Goal: Task Accomplishment & Management: Manage account settings

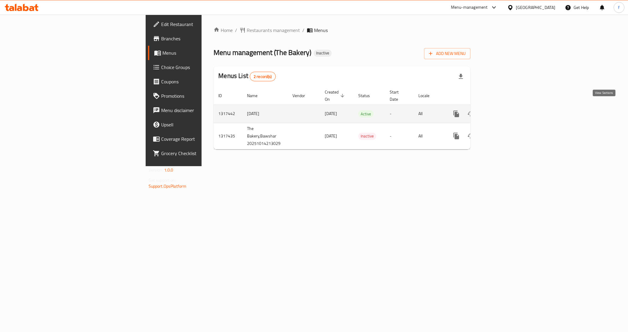
click at [503, 110] on icon "enhanced table" at bounding box center [499, 113] width 7 height 7
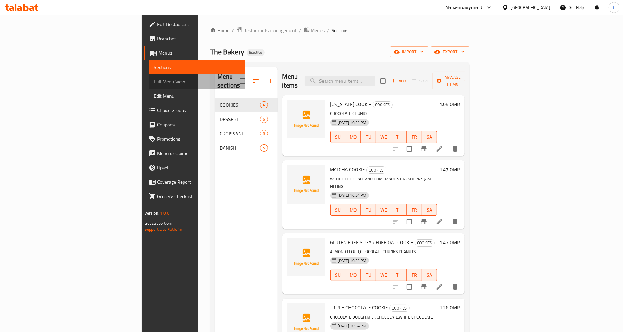
click at [154, 84] on span "Full Menu View" at bounding box center [197, 81] width 87 height 7
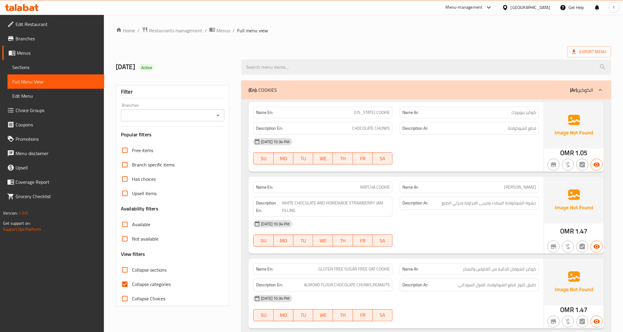
click at [150, 285] on span "Collapse categories" at bounding box center [151, 284] width 39 height 7
click at [132, 285] on input "Collapse categories" at bounding box center [125, 284] width 14 height 14
checkbox input "false"
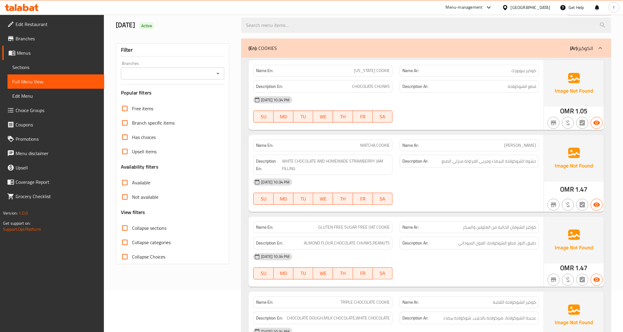
scroll to position [75, 0]
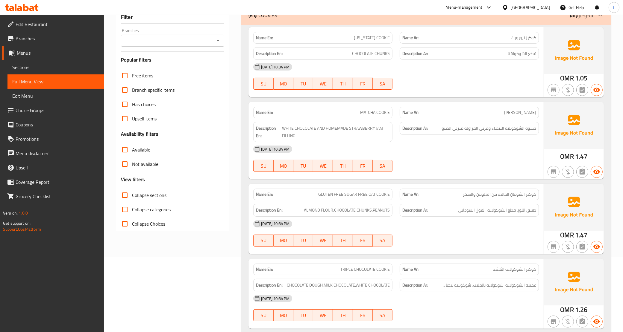
click at [531, 115] on span "[PERSON_NAME]" at bounding box center [520, 112] width 32 height 6
copy span "كوكي"
click at [427, 77] on div "[DATE] 10:34 PM SU MO TU WE TH FR SA" at bounding box center [396, 77] width 293 height 34
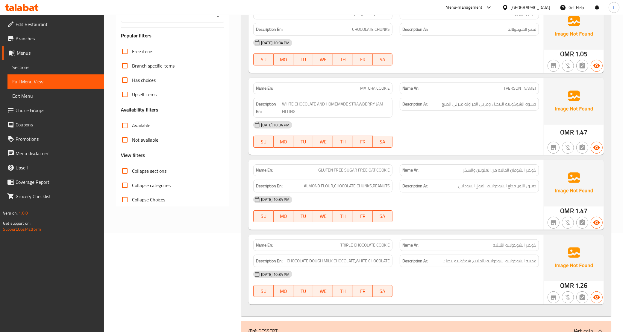
scroll to position [112, 0]
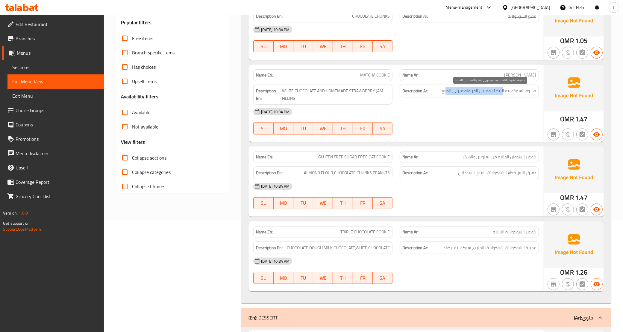
drag, startPoint x: 503, startPoint y: 92, endPoint x: 447, endPoint y: 93, distance: 55.7
click at [447, 93] on span "حشوة الشوكولاتة البيضاء ومربى الفراولة منزلي الصنع" at bounding box center [488, 90] width 95 height 7
drag, startPoint x: 461, startPoint y: 110, endPoint x: 438, endPoint y: 113, distance: 23.3
click at [461, 110] on div "[DATE] 10:34 PM" at bounding box center [396, 112] width 293 height 14
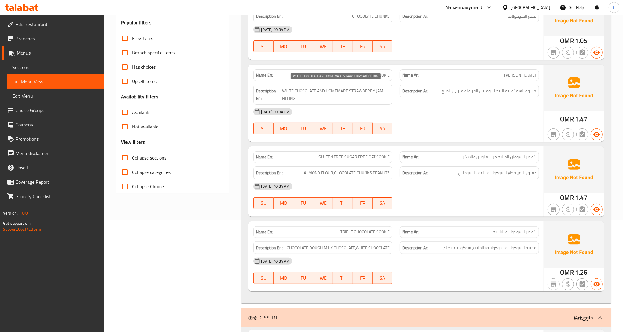
click at [321, 97] on span "WHITE CHOCOLATE AND HOMEMADE STRAWBERRY JAM FILLING" at bounding box center [336, 94] width 108 height 15
drag, startPoint x: 294, startPoint y: 91, endPoint x: 328, endPoint y: 93, distance: 34.2
click at [328, 93] on span "WHITE CHOCOLATE AND HOMEMADE STRAWBERRY JAM FILLING" at bounding box center [336, 94] width 108 height 15
click at [335, 93] on span "WHITE CHOCOLATE AND HOMEMADE STRAWBERRY JAM FILLING" at bounding box center [336, 94] width 108 height 15
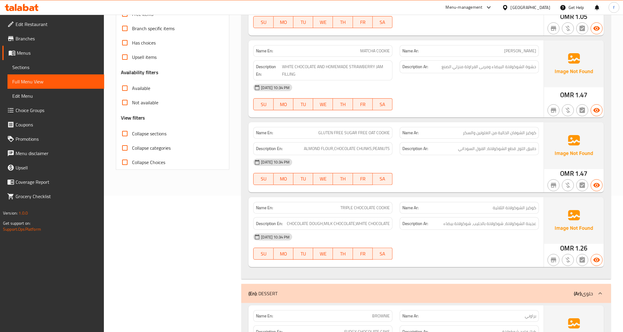
scroll to position [150, 0]
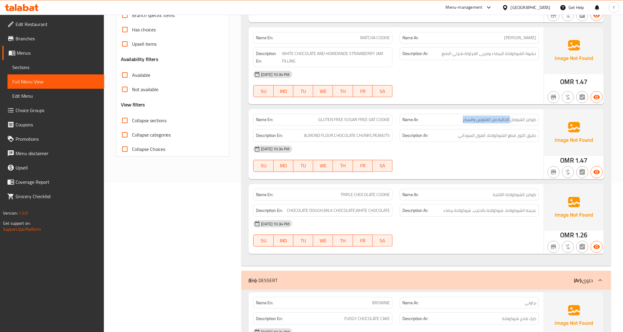
drag, startPoint x: 511, startPoint y: 118, endPoint x: 460, endPoint y: 121, distance: 50.9
click at [460, 121] on p "Name Ar: كوكيز الشوفان الخالية من الغلوتين والسكر" at bounding box center [469, 120] width 134 height 6
drag, startPoint x: 322, startPoint y: 121, endPoint x: 344, endPoint y: 126, distance: 22.4
click at [351, 122] on span "GLUTEN FREE SUGAR FREE OAT COOKIE" at bounding box center [354, 120] width 72 height 6
drag, startPoint x: 312, startPoint y: 134, endPoint x: 336, endPoint y: 135, distance: 23.7
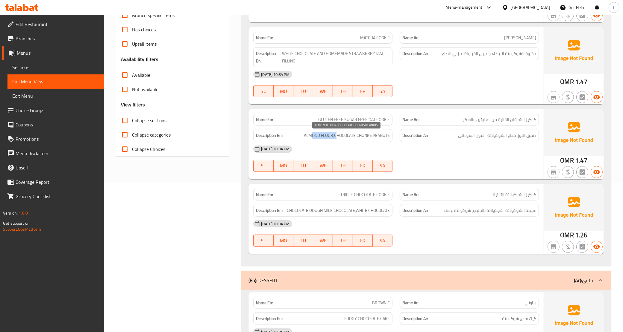
click at [336, 135] on span "ALMOND FLOUR,CHOCOLATE CHUNKS,PEANUTS" at bounding box center [347, 135] width 86 height 7
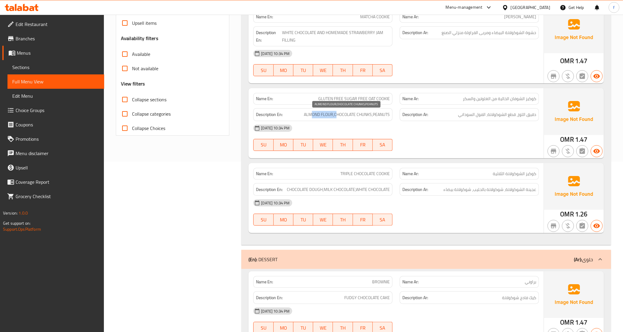
scroll to position [187, 0]
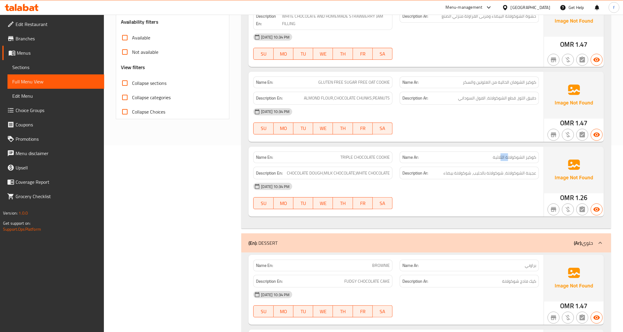
drag, startPoint x: 500, startPoint y: 157, endPoint x: 508, endPoint y: 159, distance: 8.0
click at [508, 159] on span "كوكيز الشوكولاتة الثلاثية" at bounding box center [513, 157] width 43 height 6
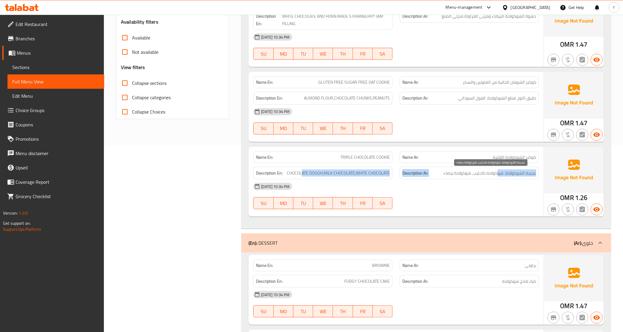
drag, startPoint x: 302, startPoint y: 171, endPoint x: 497, endPoint y: 177, distance: 195.2
click at [497, 177] on div "Description En: CHOCOLATE DOUGH,MILK CHOCOLATE,WHITE CHOCOLATE Description Ar: …" at bounding box center [396, 173] width 293 height 20
click at [484, 174] on span "عجينة الشوكولاتة، شوكولاتة بالحليب، شوكولاتة بيضاء" at bounding box center [489, 173] width 93 height 7
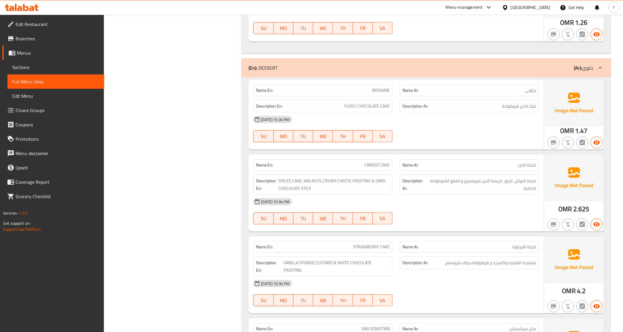
scroll to position [374, 0]
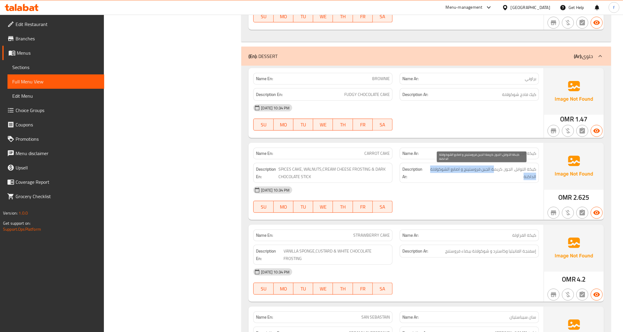
drag, startPoint x: 494, startPoint y: 174, endPoint x: 458, endPoint y: 174, distance: 36.5
click at [458, 174] on span "كيكة التوابل، الجوز، كريمة الجبن فروستينج و اصابع الشوكولاتة الداكنة" at bounding box center [481, 173] width 109 height 15
click at [468, 171] on span "كيكة التوابل، الجوز، كريمة الجبن فروستينج و اصابع الشوكولاتة الداكنة" at bounding box center [481, 173] width 109 height 15
drag, startPoint x: 461, startPoint y: 174, endPoint x: 440, endPoint y: 171, distance: 21.4
click at [440, 171] on span "كيكة التوابل، الجوز، كريمة الجبن فروستينج و اصابع الشوكولاتة الداكنة" at bounding box center [481, 173] width 109 height 15
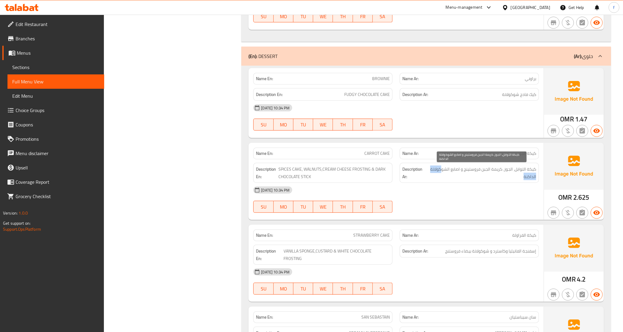
click at [470, 180] on span "كيكة التوابل، الجوز، كريمة الجبن فروستينج و اصابع الشوكولاتة الداكنة" at bounding box center [481, 173] width 109 height 15
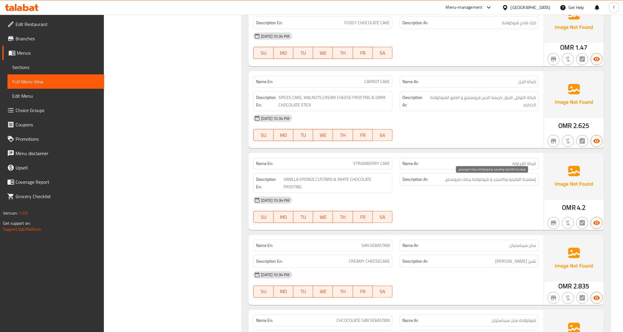
scroll to position [449, 0]
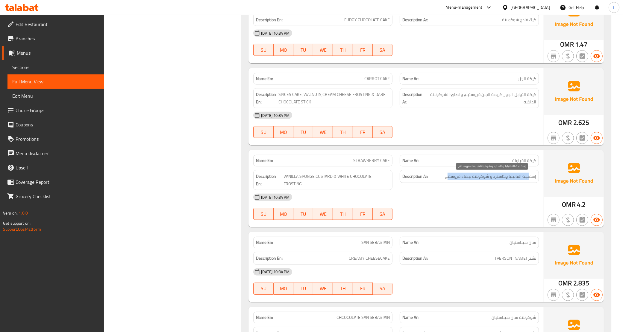
drag, startPoint x: 523, startPoint y: 179, endPoint x: 449, endPoint y: 180, distance: 73.9
click at [449, 180] on span "إسفنجة الفانيليا وكاسترد و شوكولاتة بيضاء فروستنج" at bounding box center [490, 176] width 91 height 7
click at [451, 180] on span "إسفنجة الفانيليا وكاسترد و شوكولاتة بيضاء فروستنج" at bounding box center [490, 176] width 91 height 7
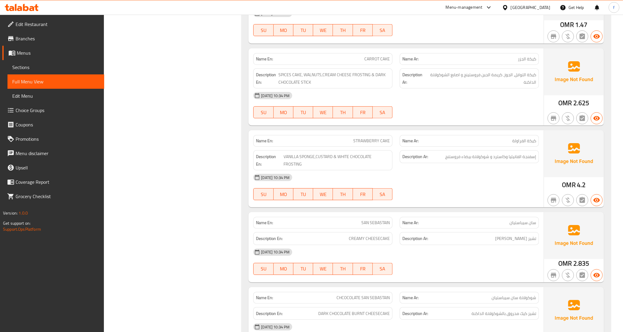
scroll to position [486, 0]
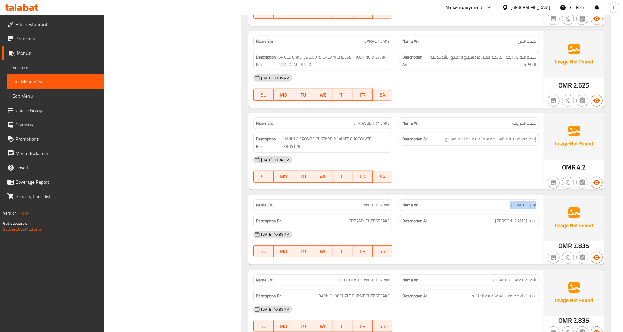
drag, startPoint x: 508, startPoint y: 205, endPoint x: 536, endPoint y: 209, distance: 28.4
click at [536, 209] on div "Name Ar: سان سيباستيان" at bounding box center [468, 206] width 139 height 12
drag, startPoint x: 363, startPoint y: 206, endPoint x: 370, endPoint y: 207, distance: 7.9
click at [370, 207] on span "SAN SEBASTAIN" at bounding box center [375, 205] width 28 height 6
drag, startPoint x: 488, startPoint y: 224, endPoint x: 533, endPoint y: 226, distance: 45.8
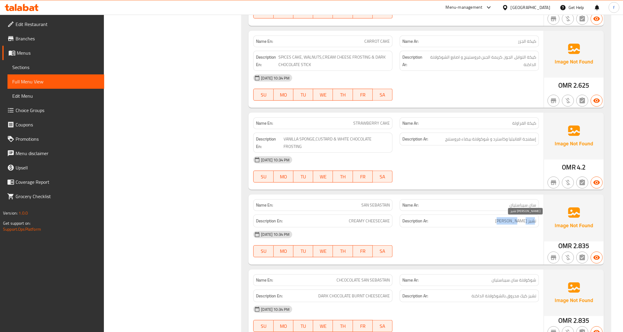
click at [533, 226] on div "Description Ar: تشيز [PERSON_NAME]" at bounding box center [468, 221] width 139 height 13
click at [504, 223] on h6 "Description Ar: تشيز [PERSON_NAME]" at bounding box center [469, 221] width 134 height 7
drag, startPoint x: 335, startPoint y: 225, endPoint x: 390, endPoint y: 227, distance: 54.5
click at [390, 227] on div "Description En: CREAMY CHEESECAKE" at bounding box center [322, 221] width 139 height 13
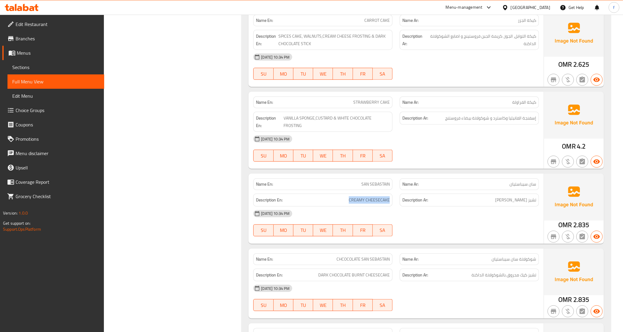
scroll to position [524, 0]
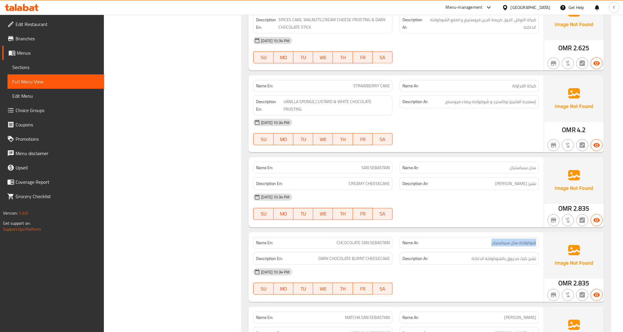
drag, startPoint x: 490, startPoint y: 243, endPoint x: 536, endPoint y: 244, distance: 45.8
click at [536, 244] on p "Name Ar: شوكولاتة سان سيباستيان" at bounding box center [469, 243] width 134 height 6
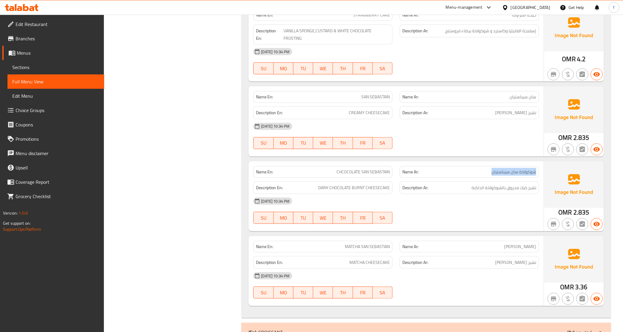
scroll to position [598, 0]
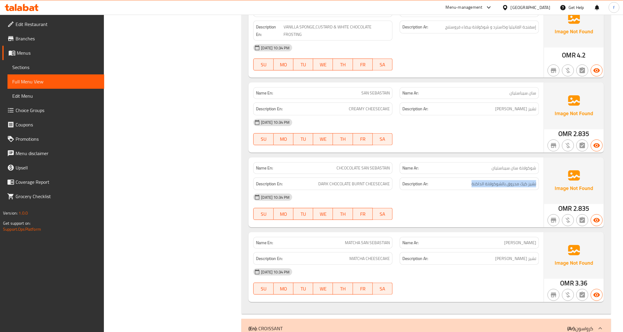
drag, startPoint x: 467, startPoint y: 184, endPoint x: 536, endPoint y: 188, distance: 68.9
click at [536, 188] on div "Description Ar: تشيز كيك محروق بالشوكولاتة الداكنة" at bounding box center [468, 184] width 139 height 13
drag, startPoint x: 316, startPoint y: 185, endPoint x: 464, endPoint y: 186, distance: 148.4
click at [464, 186] on div "Description En: DARK CHOCOLATE BURNT CHEESECAKE Description Ar: تشيز كيك محروق …" at bounding box center [396, 184] width 293 height 20
click at [464, 186] on h6 "Description Ar: تشيز كيك محروق بالشوكولاتة الداكنة" at bounding box center [469, 183] width 134 height 7
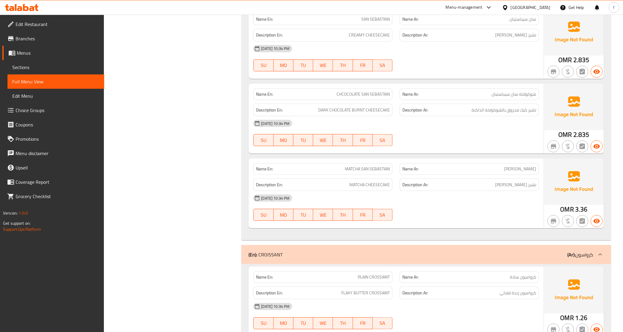
scroll to position [673, 0]
drag, startPoint x: 483, startPoint y: 171, endPoint x: 511, endPoint y: 182, distance: 29.8
click at [510, 176] on div "Name En: MATCHA SAN SEBASTIAN Name Ar: [PERSON_NAME] Description En: MATCHA CHE…" at bounding box center [395, 193] width 295 height 70
click at [510, 185] on span "تشيز [PERSON_NAME]" at bounding box center [515, 183] width 41 height 7
click at [501, 183] on h6 "Description Ar: تشيز كيك ماتشا" at bounding box center [469, 183] width 134 height 7
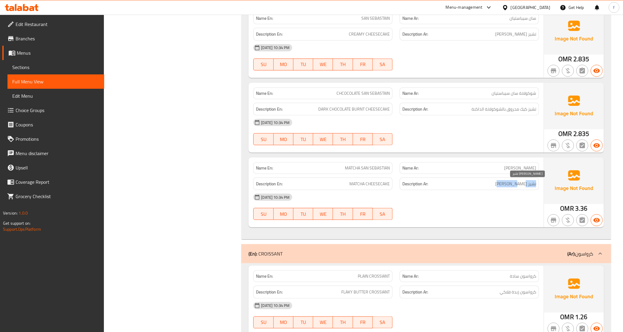
drag, startPoint x: 504, startPoint y: 185, endPoint x: 536, endPoint y: 189, distance: 32.6
click at [536, 189] on div "Description Ar: تشيز كيك ماتشا" at bounding box center [468, 184] width 139 height 13
drag, startPoint x: 496, startPoint y: 170, endPoint x: 518, endPoint y: 170, distance: 21.8
click at [537, 170] on div "Name Ar: [PERSON_NAME]" at bounding box center [468, 168] width 139 height 12
drag, startPoint x: 341, startPoint y: 166, endPoint x: 389, endPoint y: 169, distance: 47.7
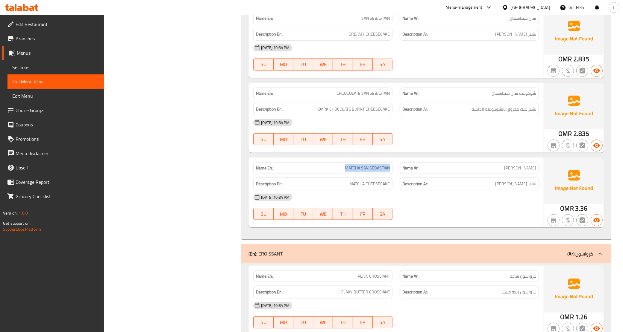
click at [389, 169] on p "Name En: MATCHA SAN SEBASTIAN" at bounding box center [323, 168] width 134 height 6
click at [341, 181] on div "Description En: MATCHA CHEESECAKE" at bounding box center [322, 184] width 139 height 13
drag, startPoint x: 344, startPoint y: 185, endPoint x: 390, endPoint y: 189, distance: 45.9
click at [390, 189] on div "Description En: MATCHA CHEESECAKE" at bounding box center [322, 184] width 139 height 13
click at [350, 183] on span "MATCHA CHEESECAKE" at bounding box center [369, 183] width 40 height 7
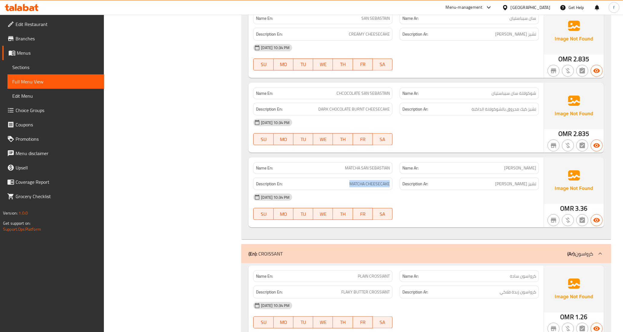
drag, startPoint x: 340, startPoint y: 183, endPoint x: 390, endPoint y: 186, distance: 49.5
click at [390, 186] on div "Description En: MATCHA CHEESECAKE" at bounding box center [322, 184] width 139 height 13
click at [338, 169] on p "Name En: MATCHA SAN SEBASTIAN" at bounding box center [323, 168] width 134 height 6
drag, startPoint x: 336, startPoint y: 168, endPoint x: 391, endPoint y: 171, distance: 55.7
click at [391, 171] on div "Name En: MATCHA SAN SEBASTIAN" at bounding box center [322, 168] width 139 height 12
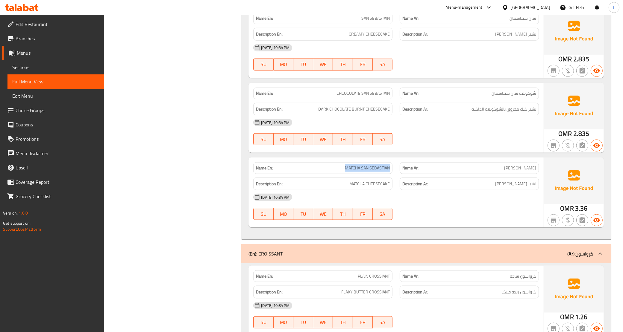
drag, startPoint x: 466, startPoint y: 170, endPoint x: 532, endPoint y: 174, distance: 65.7
click at [532, 171] on p "Name Ar: [PERSON_NAME]" at bounding box center [469, 168] width 134 height 6
click at [525, 180] on div "Description Ar: تشيز كيك ماتشا" at bounding box center [468, 184] width 139 height 13
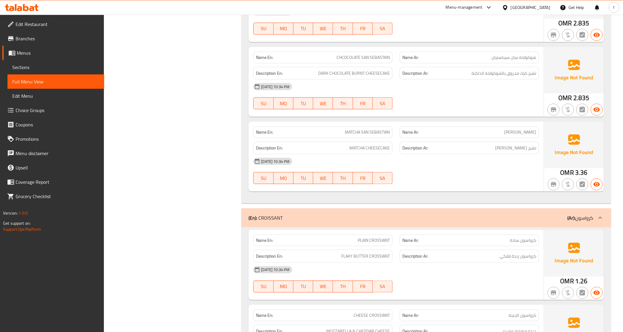
scroll to position [748, 0]
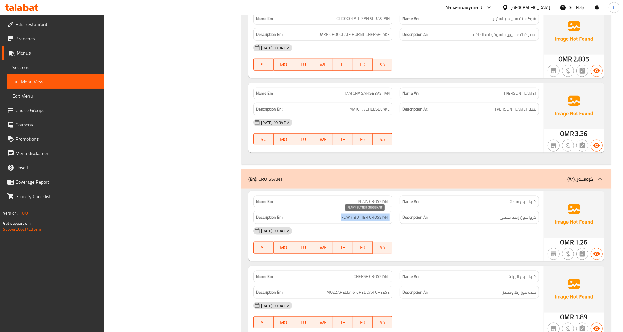
drag, startPoint x: 338, startPoint y: 217, endPoint x: 393, endPoint y: 222, distance: 55.0
click at [393, 222] on div "Description En: FLAKY BUTTER CROSSIANT" at bounding box center [323, 218] width 146 height 20
click at [480, 217] on h6 "Description Ar: كرواسون زبدة فلاكي" at bounding box center [469, 217] width 134 height 7
drag, startPoint x: 478, startPoint y: 216, endPoint x: 541, endPoint y: 222, distance: 63.1
click at [541, 222] on div "Description Ar: كرواسون زبدة فلاكي" at bounding box center [469, 218] width 146 height 20
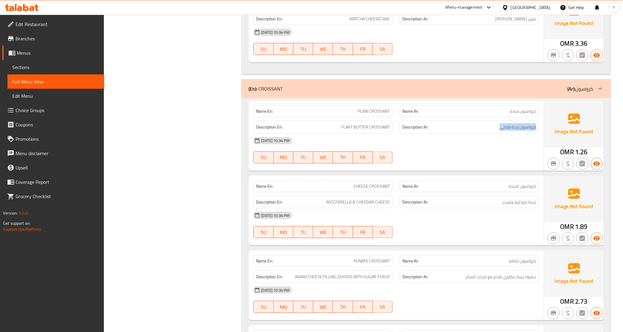
scroll to position [860, 0]
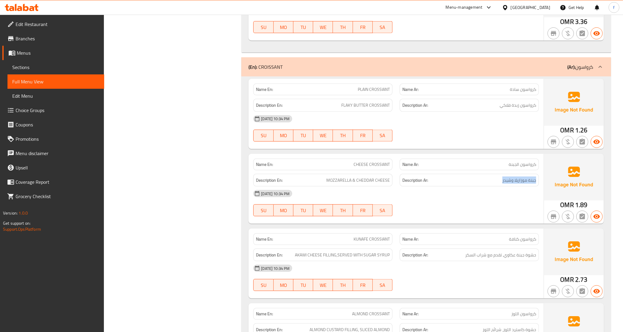
drag, startPoint x: 482, startPoint y: 180, endPoint x: 539, endPoint y: 186, distance: 57.5
click at [539, 186] on div "Description Ar: جبنة موزاريلا وشيدر" at bounding box center [469, 181] width 146 height 20
click at [516, 205] on div "[DATE] 10:34 PM SU MO TU WE TH FR SA" at bounding box center [396, 204] width 293 height 34
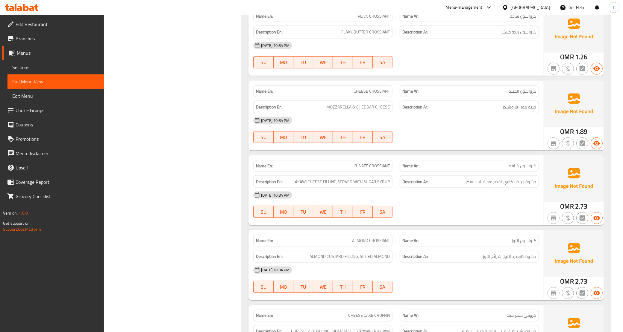
scroll to position [935, 0]
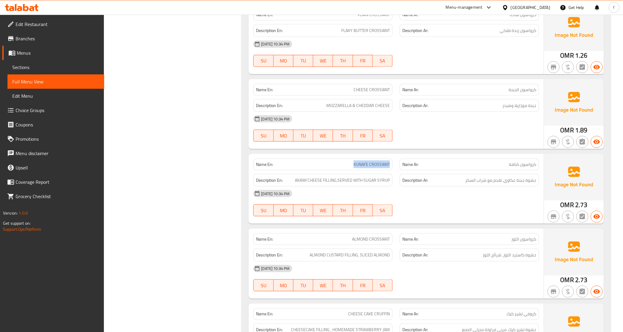
drag, startPoint x: 351, startPoint y: 167, endPoint x: 393, endPoint y: 170, distance: 42.0
click at [393, 170] on div "Name En: KUNAFE CROSSIANT" at bounding box center [323, 164] width 146 height 19
click at [463, 169] on div "Name Ar: كرواسون كنافة" at bounding box center [468, 165] width 139 height 12
drag, startPoint x: 476, startPoint y: 168, endPoint x: 530, endPoint y: 166, distance: 54.2
click at [530, 166] on p "Name Ar: كرواسون كنافة" at bounding box center [469, 165] width 134 height 6
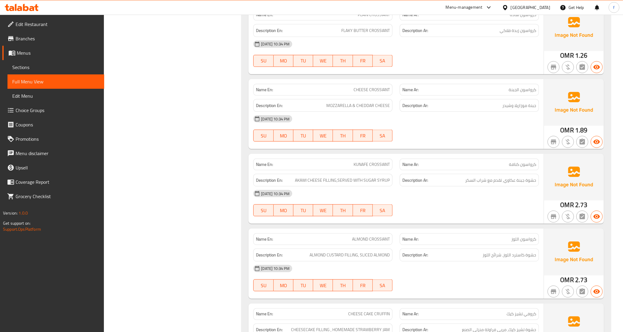
click at [536, 166] on div "Name Ar: كرواسون كنافة" at bounding box center [468, 165] width 139 height 12
drag, startPoint x: 465, startPoint y: 180, endPoint x: 533, endPoint y: 184, distance: 68.9
click at [533, 184] on h6 "Description Ar: حشوة جبنة عكاوي، تقدم مع شراب السكر" at bounding box center [469, 180] width 134 height 7
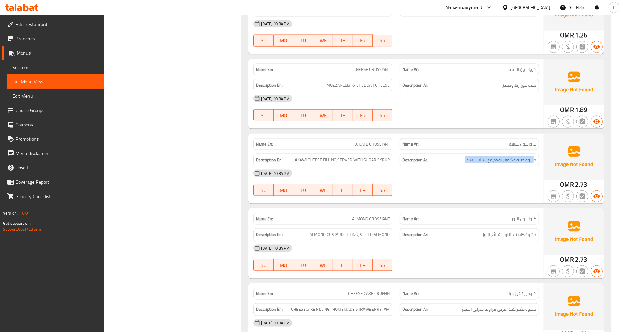
scroll to position [972, 0]
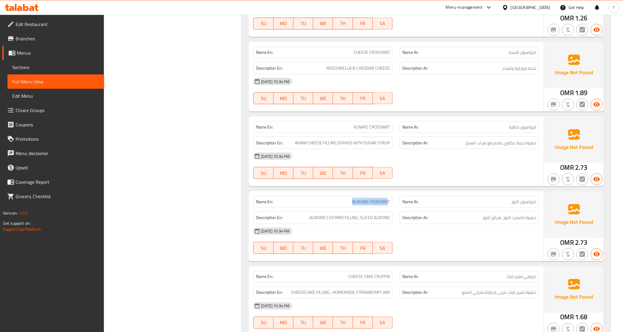
drag, startPoint x: 348, startPoint y: 204, endPoint x: 387, endPoint y: 204, distance: 39.5
click at [387, 204] on p "Name En: ALMOND CROSSIANT" at bounding box center [323, 202] width 134 height 6
drag, startPoint x: 476, startPoint y: 220, endPoint x: 536, endPoint y: 222, distance: 59.3
click at [536, 222] on h6 "Description Ar: حشوة كاسترد اللوز، شرائح اللوز" at bounding box center [469, 217] width 134 height 7
click at [529, 222] on span "حشوة كاسترد اللوز، شرائح اللوز" at bounding box center [509, 217] width 54 height 7
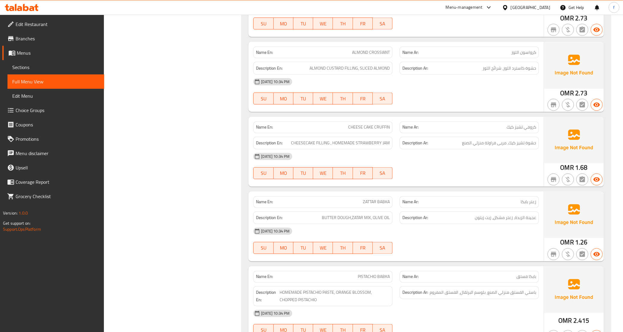
scroll to position [1159, 0]
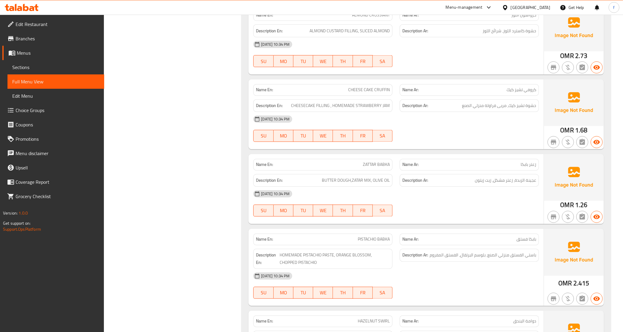
click at [525, 167] on span "زعتر بابكا" at bounding box center [528, 165] width 16 height 6
copy span "بابكا"
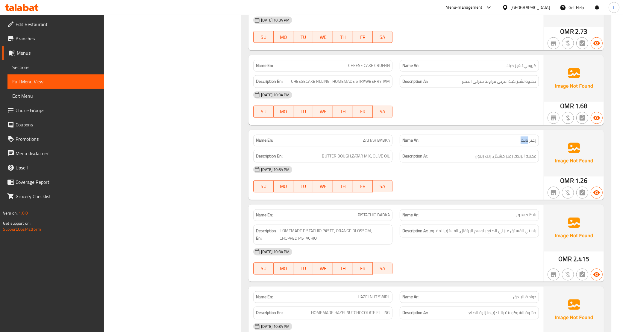
scroll to position [1197, 0]
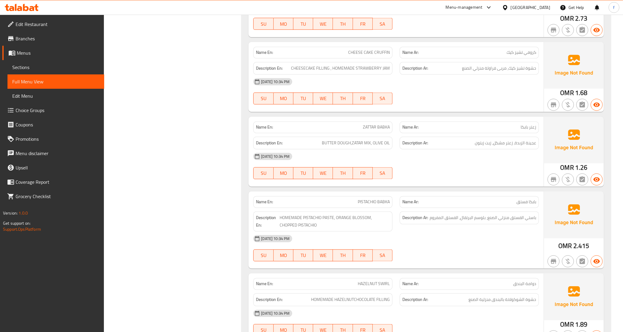
click at [481, 145] on span "عجينة الزبدة، زعتر مشكل، زيت زيتون" at bounding box center [504, 143] width 61 height 7
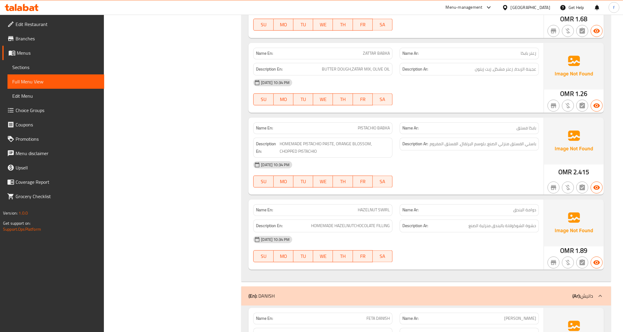
scroll to position [1272, 0]
click at [378, 211] on span "HAZELNUT SWIRL" at bounding box center [374, 209] width 32 height 6
copy span "SWIRL"
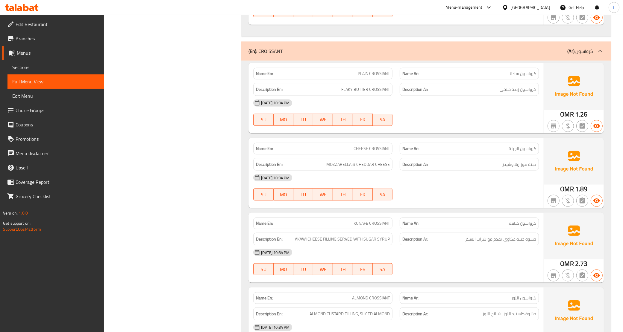
scroll to position [871, 0]
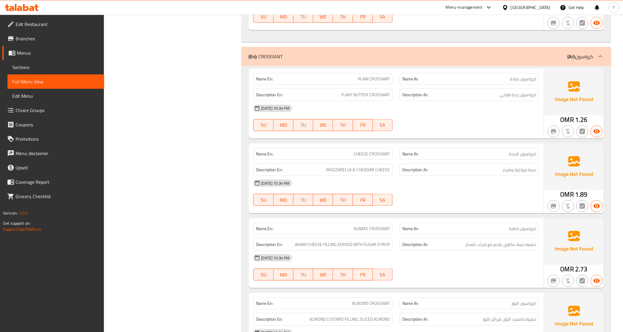
click at [213, 192] on div "Filter Branches Branches Popular filters Free items Branch specific items Has c…" at bounding box center [175, 119] width 126 height 1827
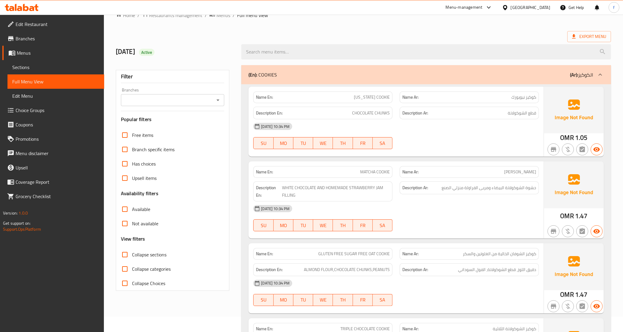
scroll to position [0, 0]
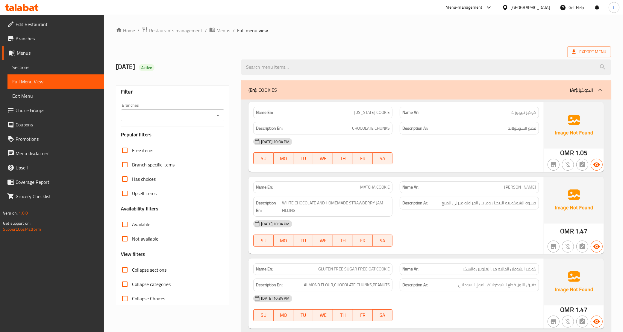
click at [11, 71] on link "Sections" at bounding box center [55, 67] width 97 height 14
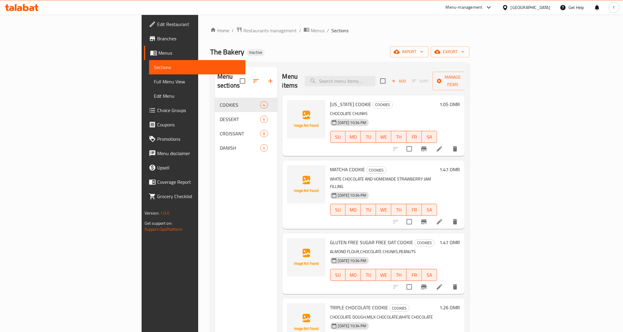
click at [448, 217] on li at bounding box center [439, 222] width 17 height 11
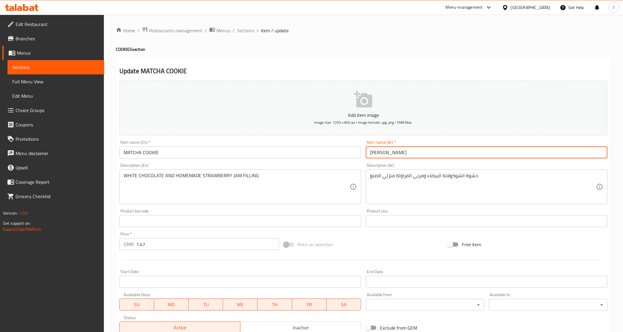
click at [385, 156] on input "[PERSON_NAME]" at bounding box center [486, 153] width 241 height 12
drag, startPoint x: 381, startPoint y: 157, endPoint x: 385, endPoint y: 162, distance: 6.0
click at [381, 156] on input "[PERSON_NAME]" at bounding box center [486, 153] width 241 height 12
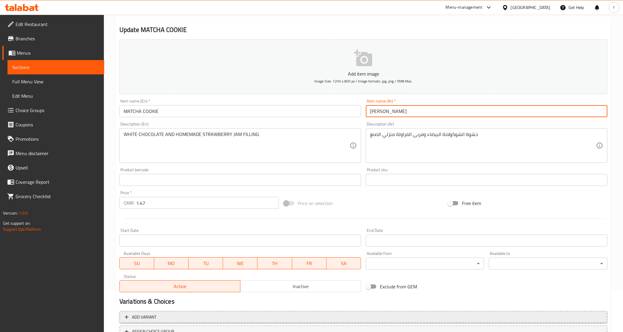
scroll to position [89, 0]
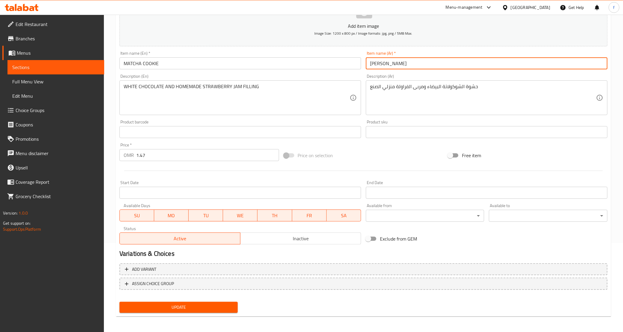
type input "[PERSON_NAME]"
click at [188, 302] on button "Update" at bounding box center [178, 307] width 118 height 11
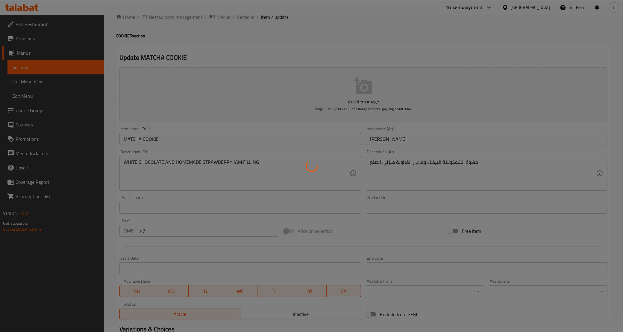
scroll to position [0, 0]
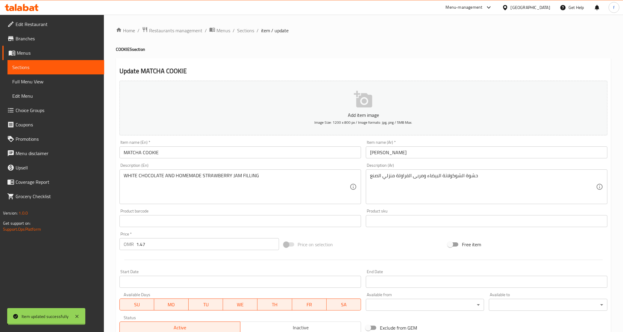
click at [246, 30] on span "Sections" at bounding box center [245, 30] width 17 height 7
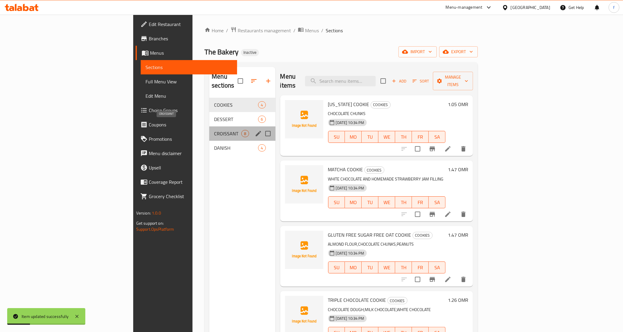
click at [214, 130] on span "CROISSANT" at bounding box center [227, 133] width 27 height 7
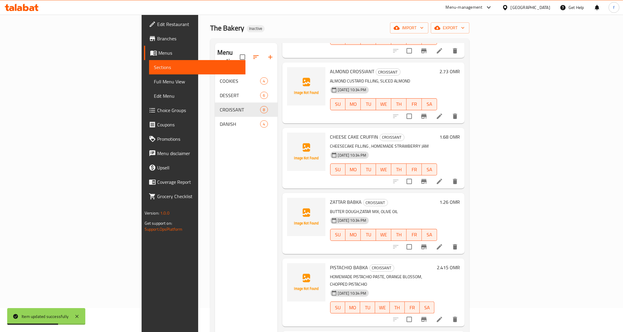
scroll to position [84, 0]
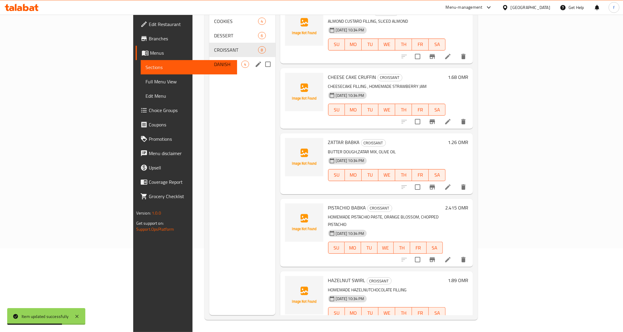
click at [209, 47] on div "CROISSANT 8" at bounding box center [242, 50] width 66 height 14
click at [214, 61] on span "DANISH" at bounding box center [227, 64] width 27 height 7
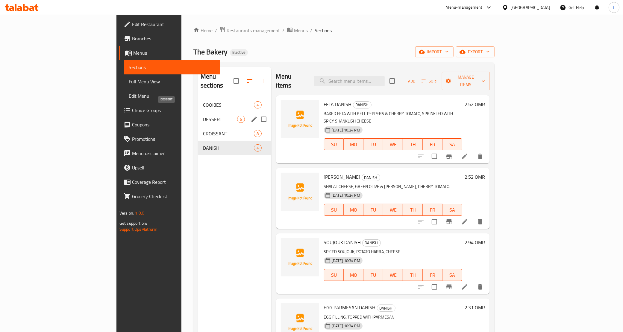
click at [203, 116] on span "DESSERT" at bounding box center [220, 119] width 34 height 7
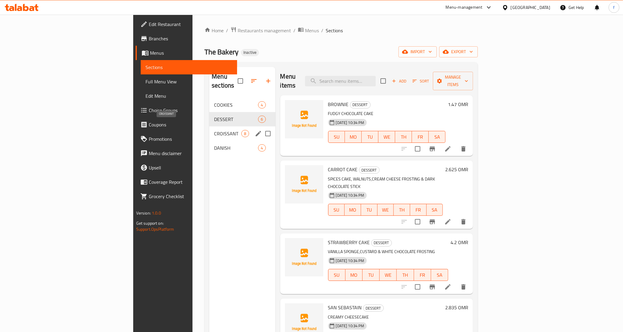
click at [214, 130] on span "CROISSANT" at bounding box center [227, 133] width 27 height 7
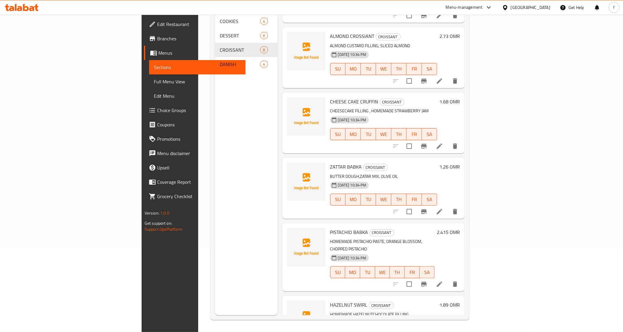
scroll to position [168, 0]
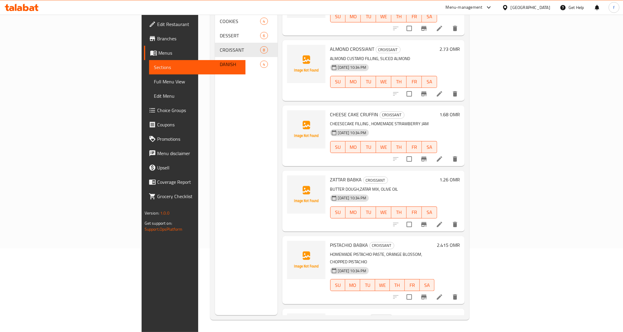
click at [215, 125] on div "Menu sections COOKIES 4 DESSERT 6 CROISSANT 8 DANISH 4" at bounding box center [246, 149] width 63 height 332
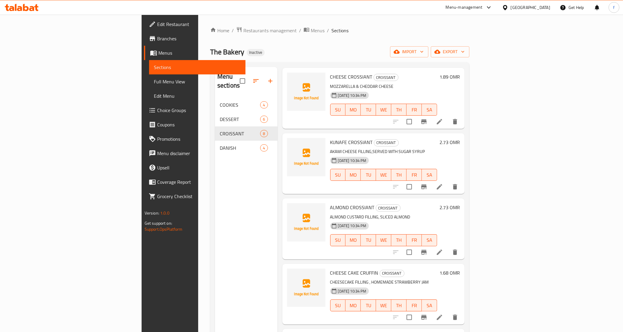
scroll to position [0, 0]
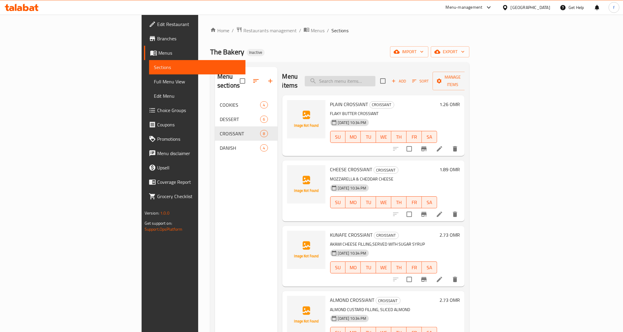
click at [375, 76] on input "search" at bounding box center [340, 81] width 71 height 10
paste input "SWIRL"
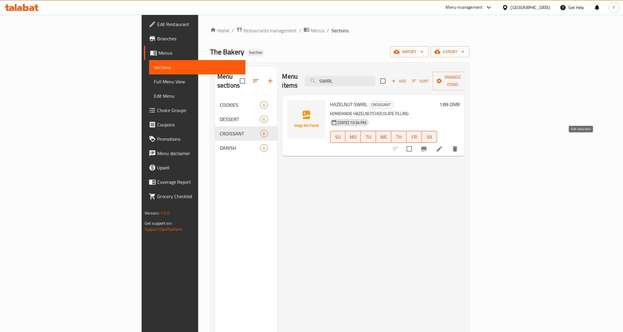
type input "SWIRL"
click at [442, 146] on icon at bounding box center [439, 148] width 5 height 5
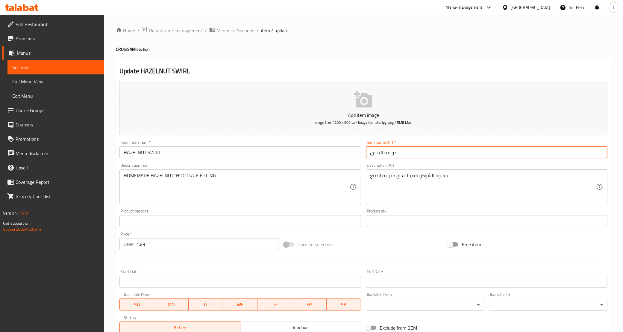
drag, startPoint x: 384, startPoint y: 153, endPoint x: 424, endPoint y: 151, distance: 39.8
click at [424, 151] on input "دوامة البندق" at bounding box center [486, 153] width 241 height 12
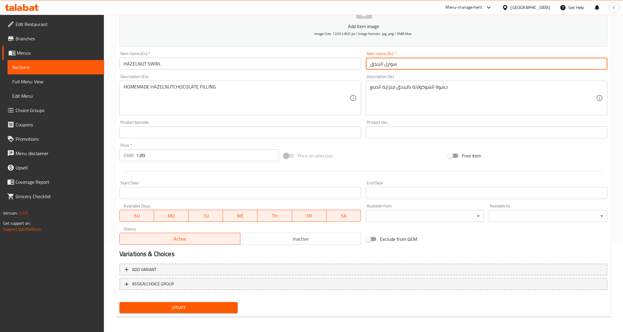
scroll to position [89, 0]
type input "سوارل البندق"
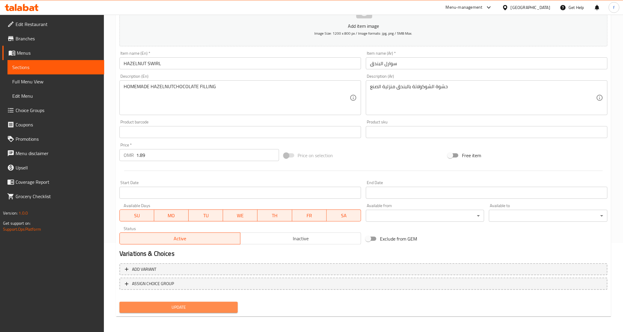
click at [235, 309] on button "Update" at bounding box center [178, 307] width 118 height 11
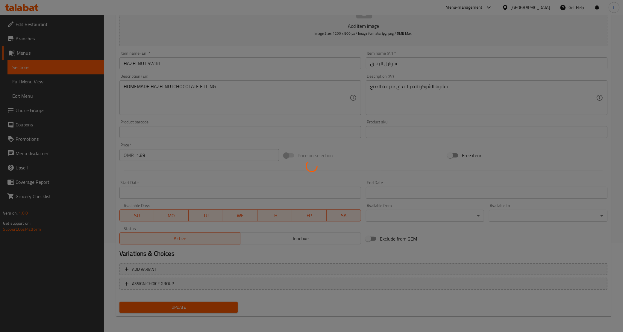
scroll to position [0, 0]
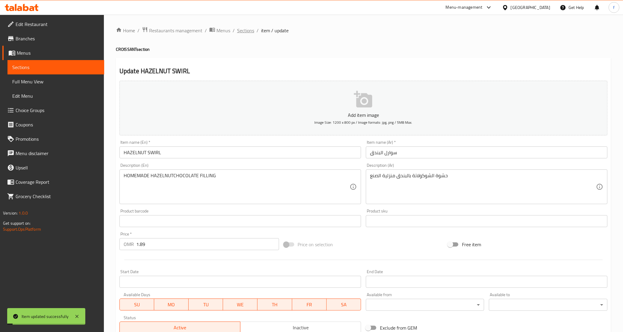
click at [246, 32] on span "Sections" at bounding box center [245, 30] width 17 height 7
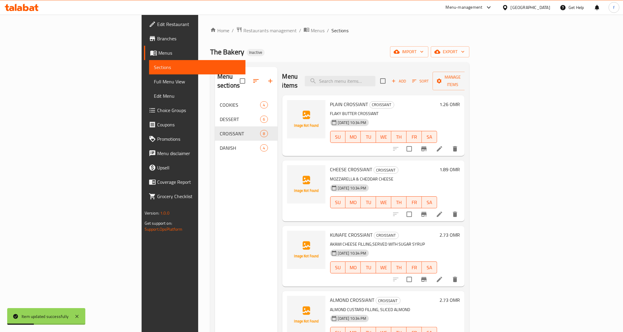
click at [154, 81] on span "Full Menu View" at bounding box center [197, 81] width 87 height 7
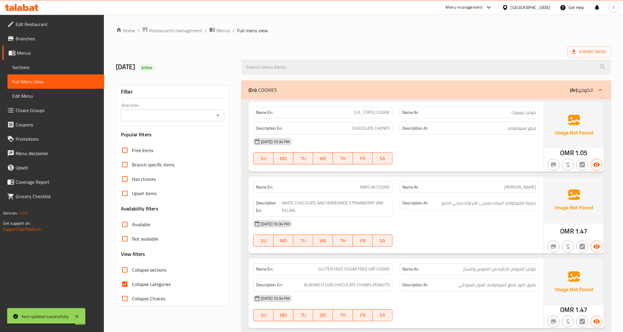
click at [124, 282] on input "Collapse categories" at bounding box center [125, 284] width 14 height 14
checkbox input "false"
click at [590, 56] on span "Export Menu" at bounding box center [589, 51] width 34 height 7
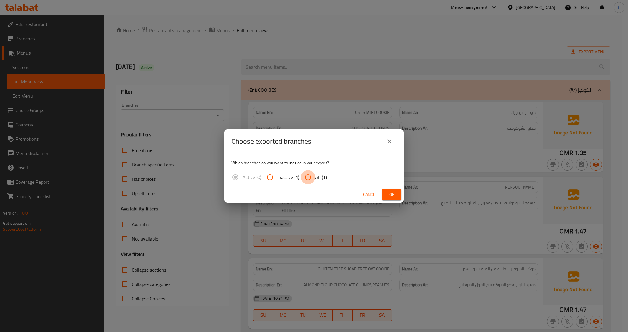
click at [308, 180] on input "All (1)" at bounding box center [308, 177] width 14 height 14
radio input "true"
click at [386, 196] on button "Ok" at bounding box center [391, 194] width 19 height 11
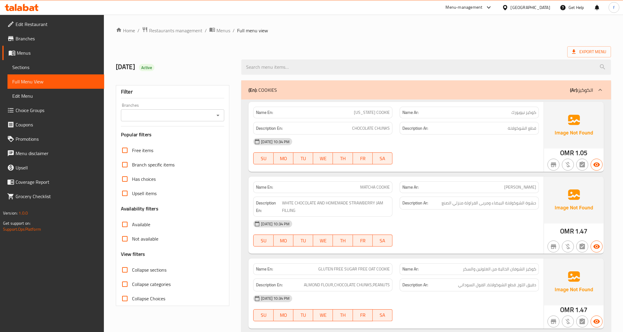
click at [36, 8] on icon at bounding box center [36, 7] width 4 height 7
